Goal: Check status: Check status

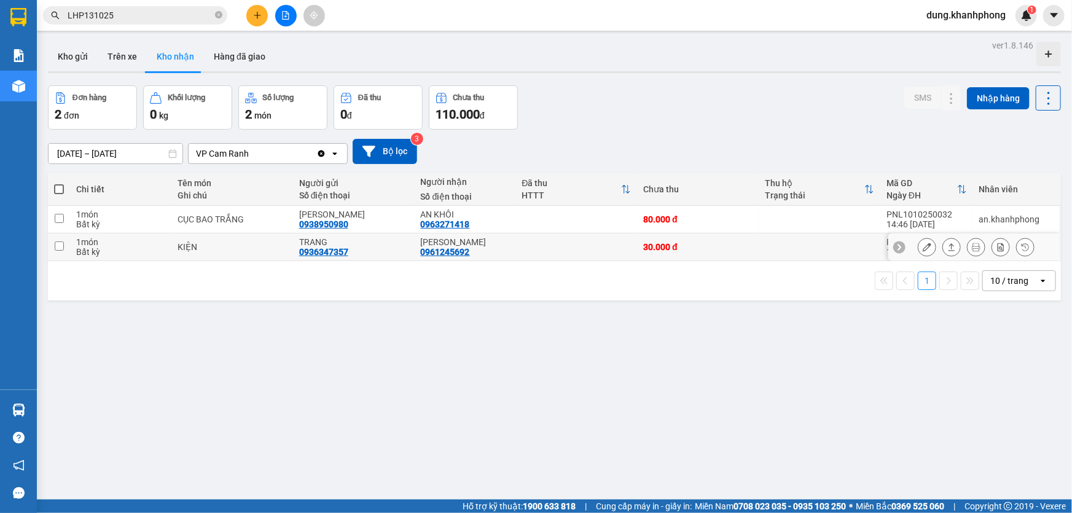
click at [559, 251] on td at bounding box center [577, 247] width 122 height 28
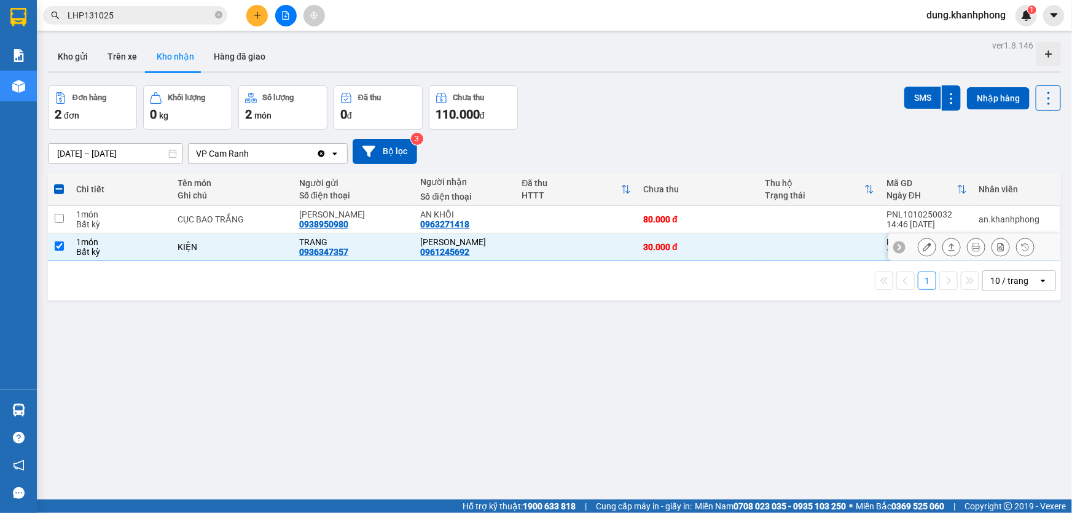
click at [559, 251] on td at bounding box center [577, 247] width 122 height 28
checkbox input "false"
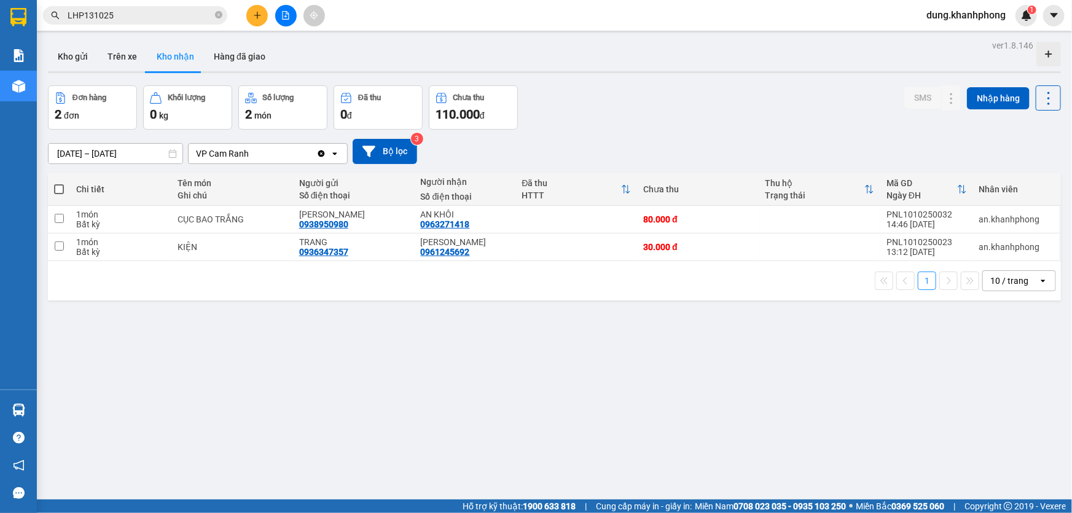
click at [394, 386] on div "ver 1.8.146 Kho gửi Trên xe Kho nhận Hàng đã giao Đơn hàng 2 đơn Khối lượng 0 k…" at bounding box center [554, 293] width 1023 height 513
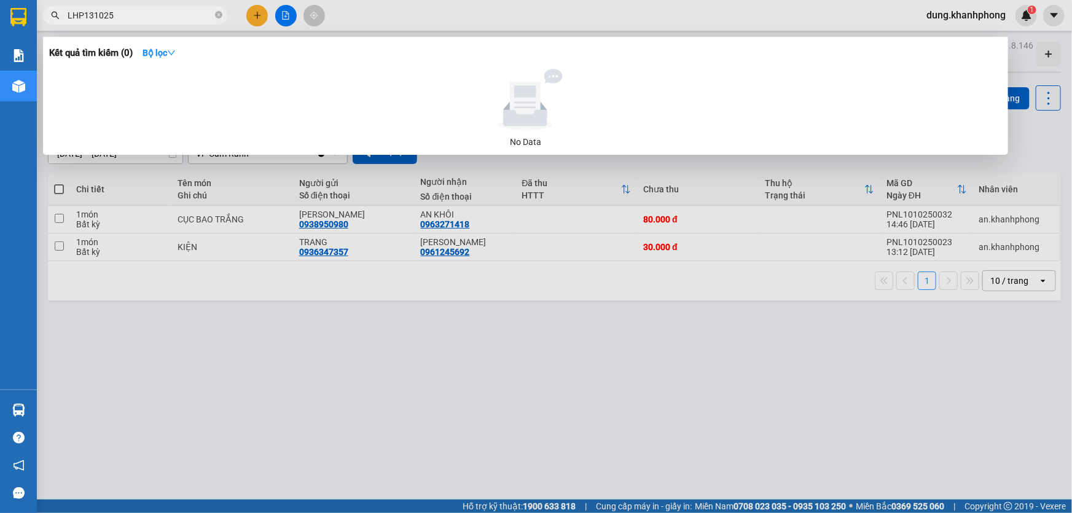
click at [156, 14] on input "LHP131025" at bounding box center [140, 16] width 145 height 14
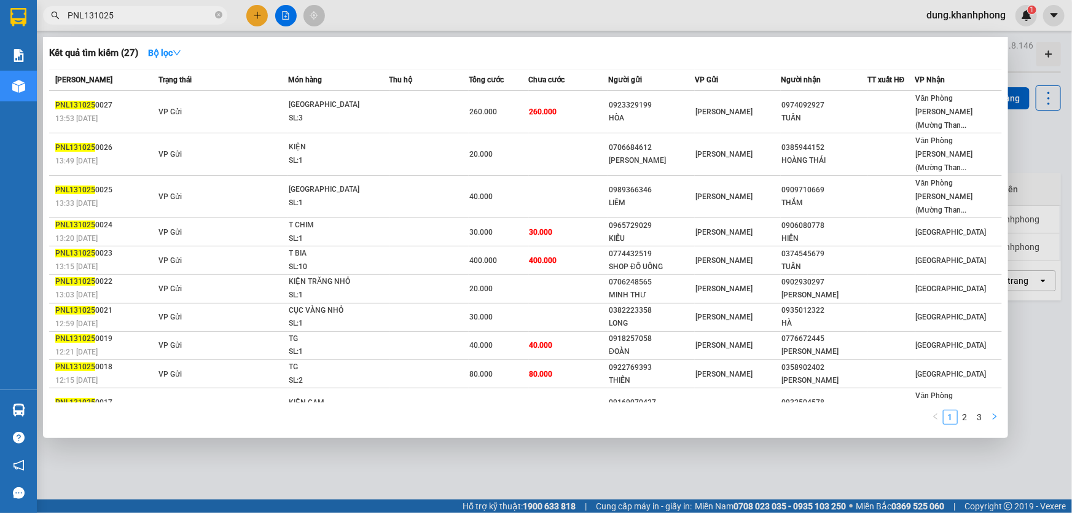
click at [994, 413] on icon "right" at bounding box center [994, 416] width 7 height 7
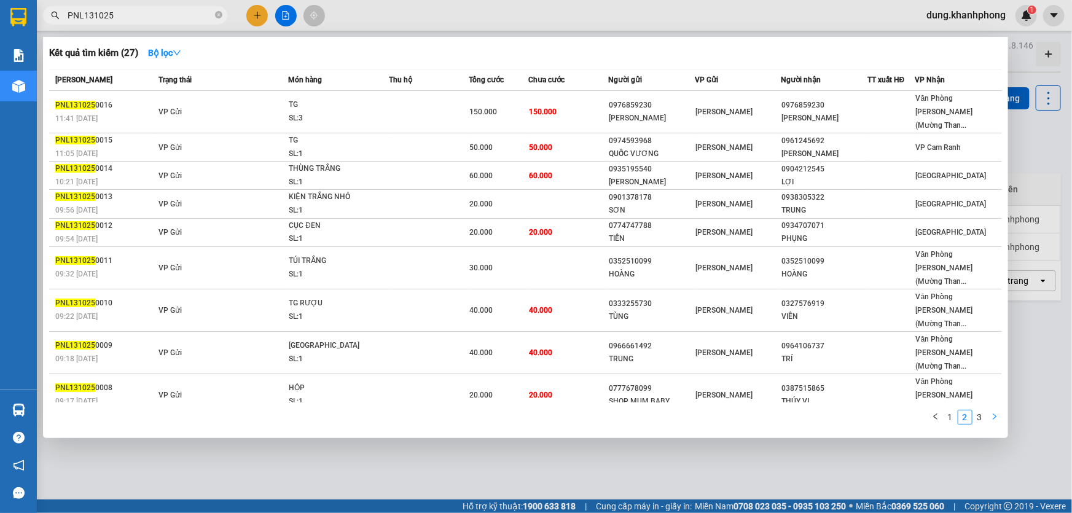
click at [995, 413] on icon "right" at bounding box center [994, 416] width 7 height 7
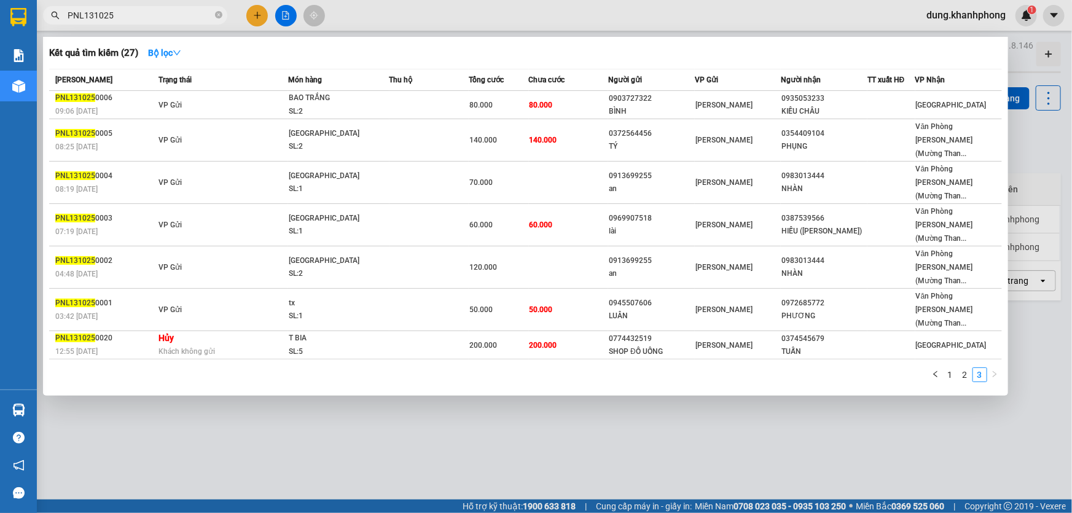
click at [89, 12] on input "PNL131025" at bounding box center [140, 16] width 145 height 14
click at [92, 12] on input "PNL131025" at bounding box center [140, 16] width 145 height 14
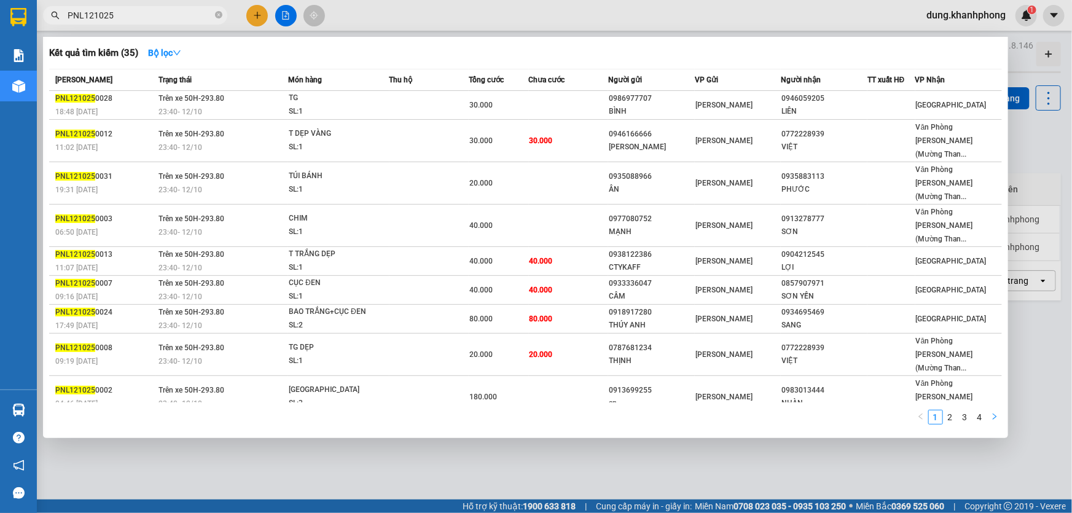
type input "PNL121025"
click at [995, 413] on icon "right" at bounding box center [995, 416] width 4 height 6
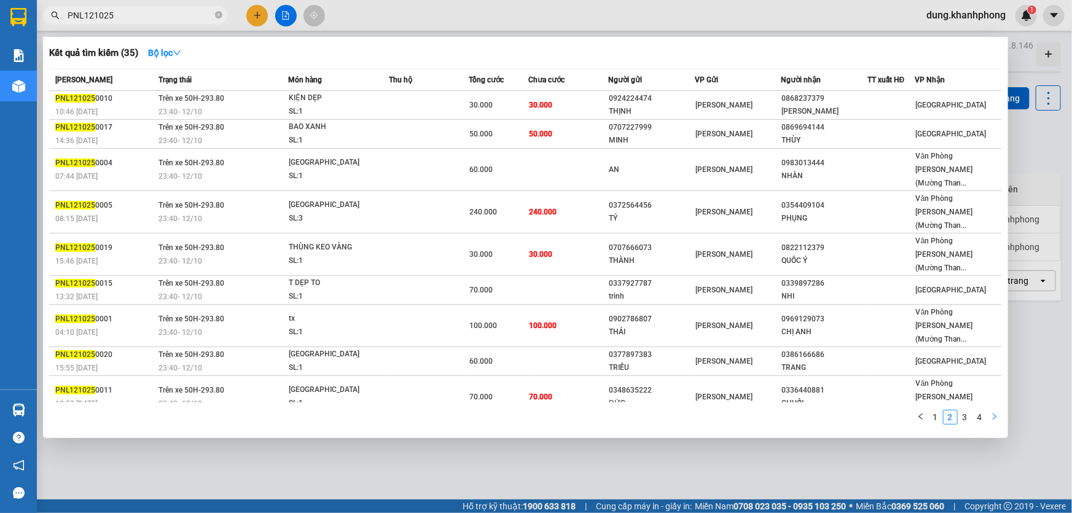
click at [995, 413] on icon "right" at bounding box center [995, 416] width 4 height 6
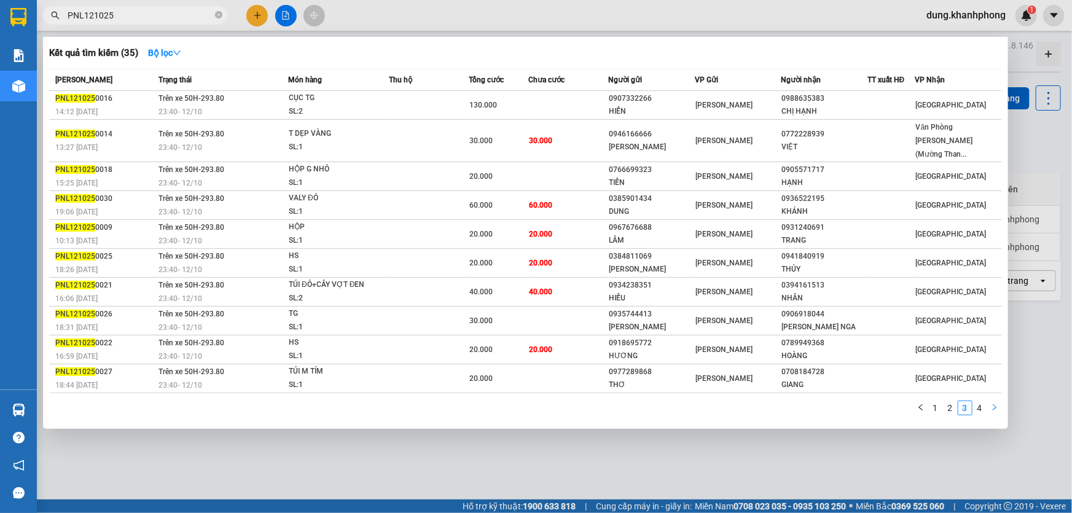
click at [995, 404] on icon "right" at bounding box center [995, 407] width 4 height 6
